Goal: Download file/media

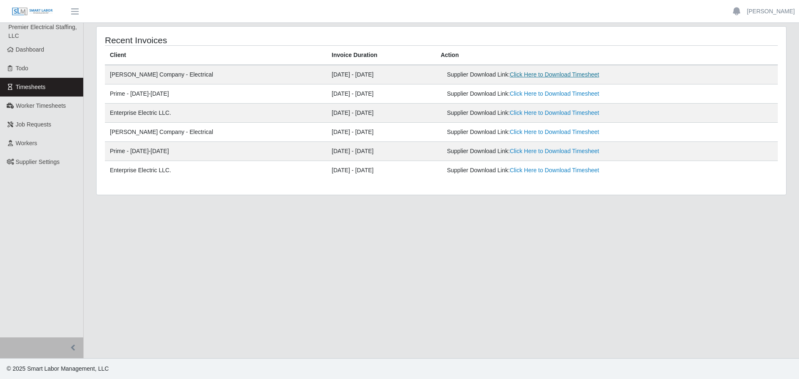
click at [509, 76] on link "Click Here to Download Timesheet" at bounding box center [553, 74] width 89 height 7
click at [41, 49] on span "Dashboard" at bounding box center [30, 49] width 29 height 7
